Goal: Information Seeking & Learning: Learn about a topic

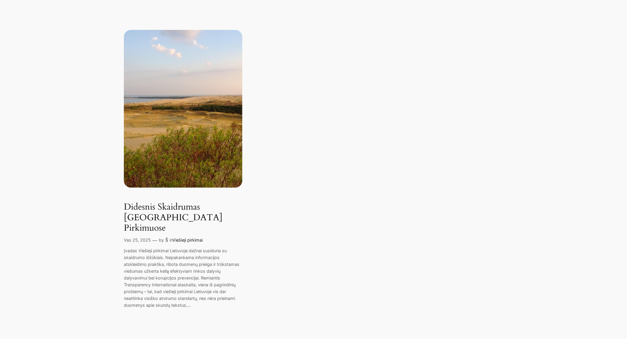
scroll to position [230, 0]
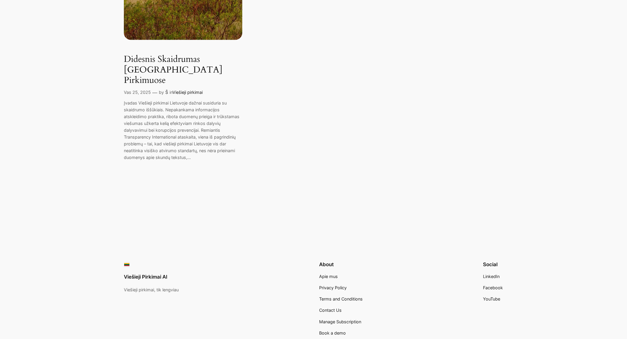
click at [153, 69] on link "Didesnis Skaidrumas [GEOGRAPHIC_DATA] Pirkimuose" at bounding box center [183, 70] width 118 height 32
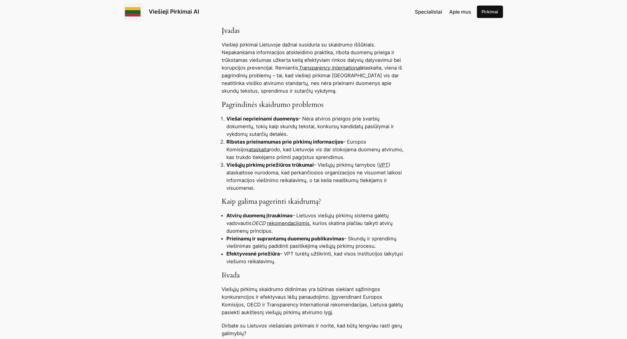
scroll to position [99, 0]
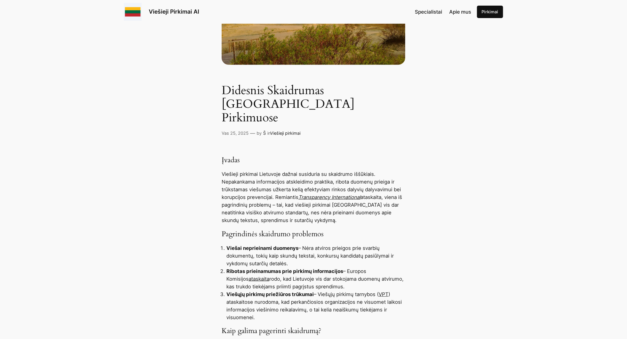
click at [384, 156] on h4 "Įvadas" at bounding box center [314, 160] width 184 height 9
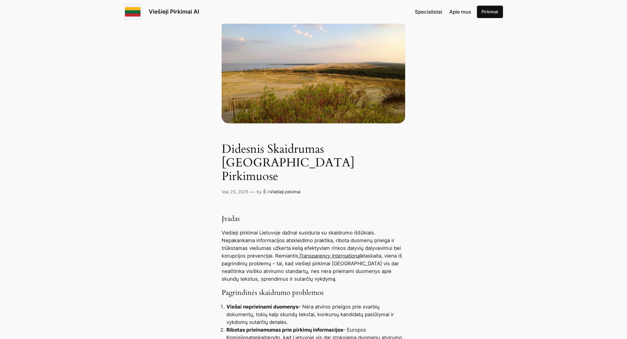
scroll to position [0, 0]
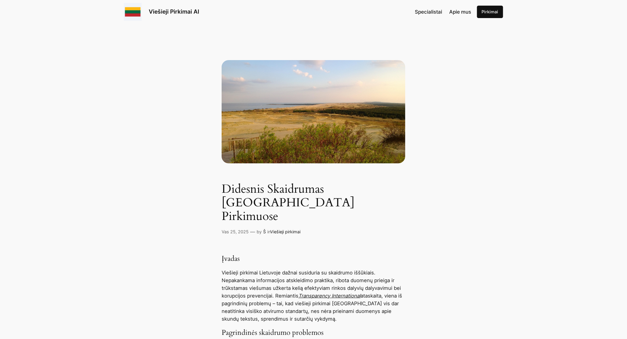
drag, startPoint x: 492, startPoint y: 75, endPoint x: 489, endPoint y: 7, distance: 67.6
click at [423, 11] on span "Specialistai" at bounding box center [428, 12] width 27 height 6
